Goal: Entertainment & Leisure: Consume media (video, audio)

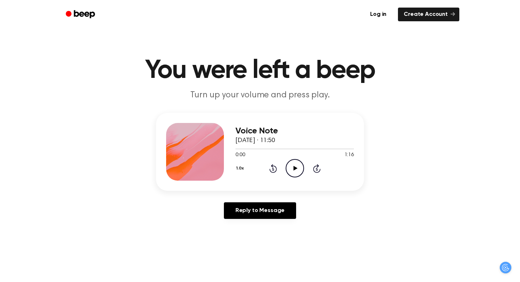
click at [289, 166] on icon "Play Audio" at bounding box center [295, 168] width 18 height 18
click at [295, 165] on icon "Play Audio" at bounding box center [295, 168] width 18 height 18
click at [293, 170] on icon "Play Audio" at bounding box center [295, 168] width 18 height 18
